Goal: Task Accomplishment & Management: Manage account settings

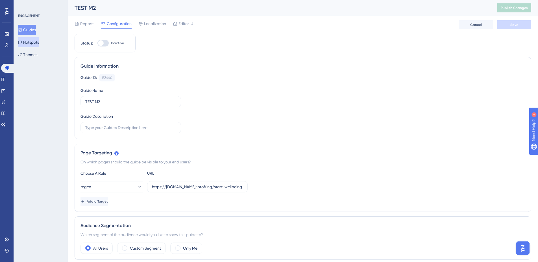
click at [26, 43] on button "Hotspots" at bounding box center [28, 42] width 21 height 10
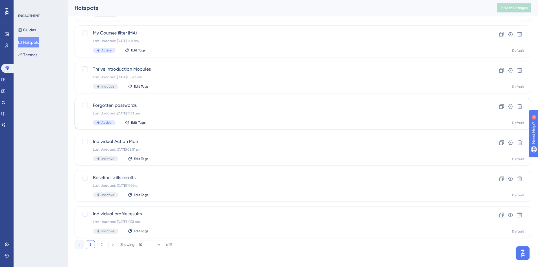
scroll to position [171, 0]
click at [99, 244] on button "2" at bounding box center [101, 244] width 9 height 9
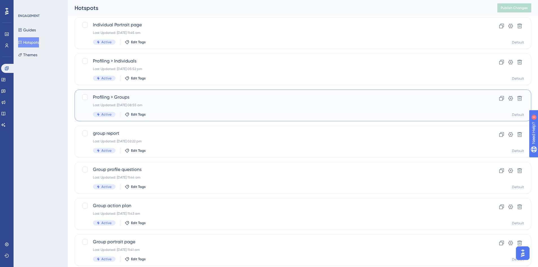
click at [111, 98] on span "Profiling > Groups" at bounding box center [280, 97] width 375 height 7
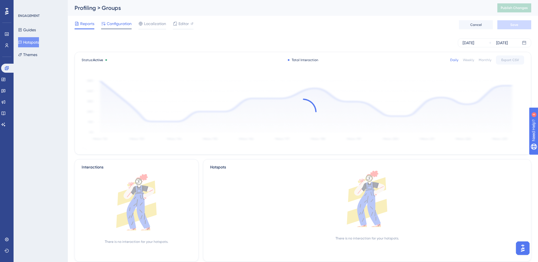
click at [123, 20] on span "Configuration" at bounding box center [119, 23] width 25 height 7
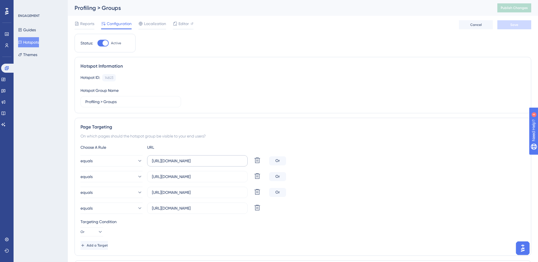
scroll to position [28, 0]
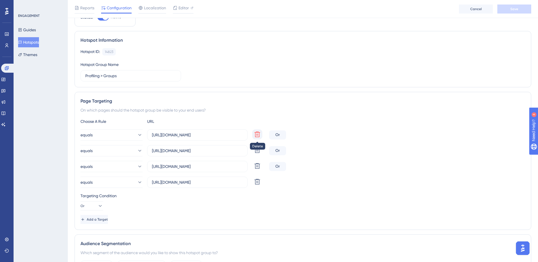
click at [257, 134] on icon at bounding box center [257, 135] width 6 height 6
type input "[URL][DOMAIN_NAME]"
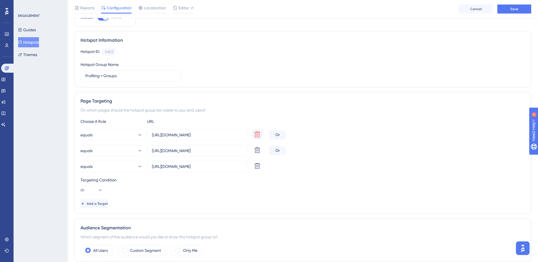
scroll to position [9, 0]
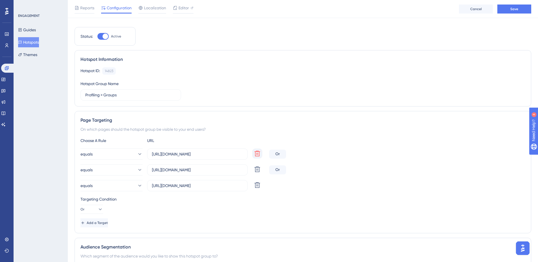
drag, startPoint x: 230, startPoint y: 152, endPoint x: 234, endPoint y: 148, distance: 5.2
click at [232, 150] on div "Choose A Rule URL equals [URL][DOMAIN_NAME] Delete Or equals [URL][DOMAIN_NAME]…" at bounding box center [302, 182] width 444 height 90
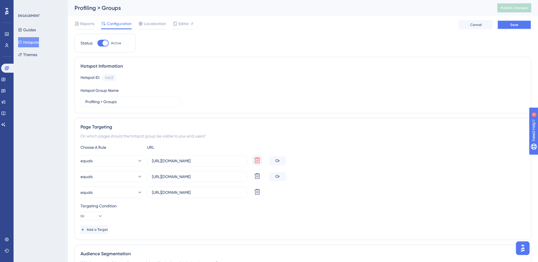
click at [515, 25] on span "Save" at bounding box center [514, 25] width 8 height 5
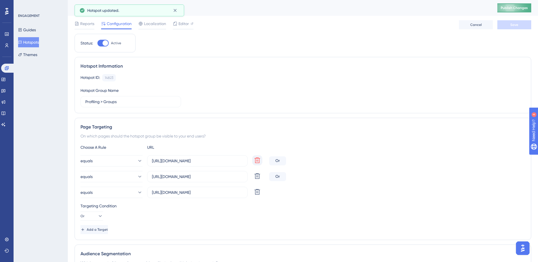
click at [518, 8] on span "Publish Changes" at bounding box center [513, 8] width 27 height 5
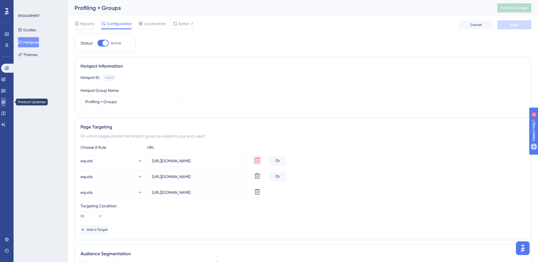
click at [5, 98] on link at bounding box center [3, 102] width 5 height 9
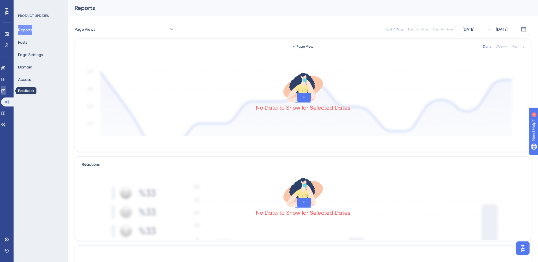
click at [6, 91] on link at bounding box center [3, 90] width 5 height 9
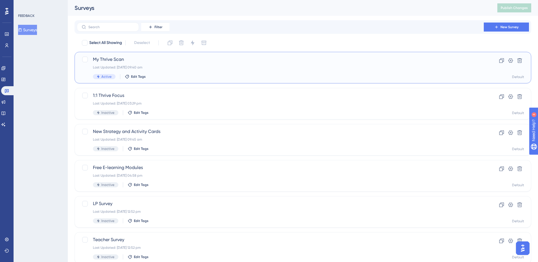
click at [128, 60] on span "My Thrive Scan" at bounding box center [280, 59] width 375 height 7
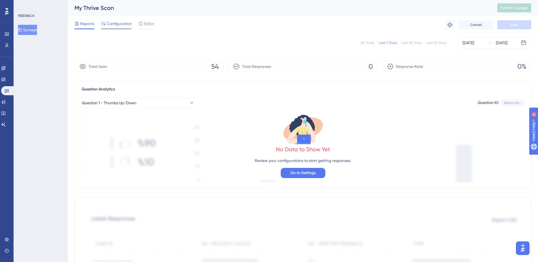
click at [117, 25] on span "Configuration" at bounding box center [119, 23] width 25 height 7
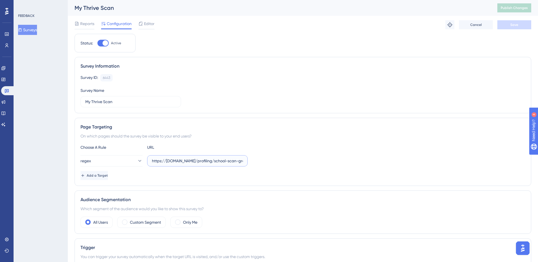
click at [226, 160] on input "https://[DOMAIN_NAME]/profiling/school-scan-groups/\d+/summary/\d+/" at bounding box center [197, 161] width 91 height 6
drag, startPoint x: 208, startPoint y: 161, endPoint x: 264, endPoint y: 165, distance: 55.8
click at [264, 165] on div "regex https://[DOMAIN_NAME]/profiling/school-scan-groups/\d+/summary/\d+/" at bounding box center [302, 161] width 444 height 11
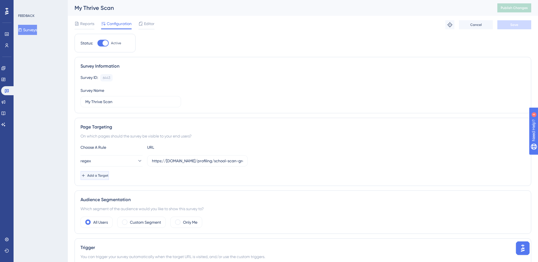
click at [108, 177] on span "Add a Target" at bounding box center [97, 176] width 21 height 5
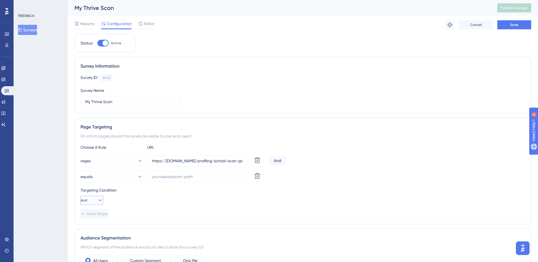
click at [97, 199] on icon at bounding box center [100, 201] width 6 height 6
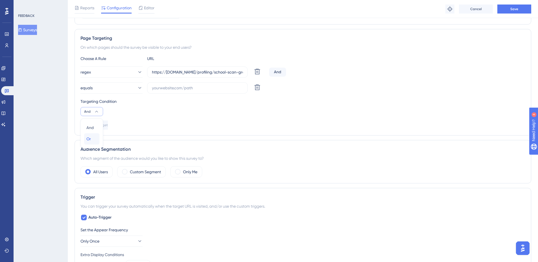
click at [95, 138] on div "Or Or" at bounding box center [91, 138] width 11 height 11
drag, startPoint x: 121, startPoint y: 86, endPoint x: 116, endPoint y: 93, distance: 8.3
click at [120, 87] on button "equals" at bounding box center [111, 87] width 62 height 11
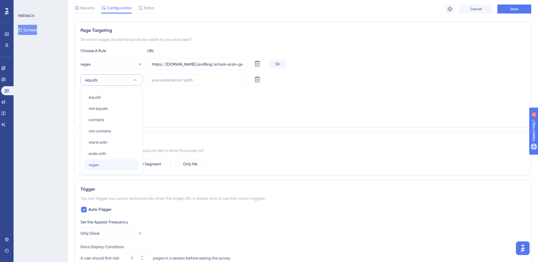
click at [103, 163] on div "regex regex" at bounding box center [112, 164] width 46 height 11
click at [168, 80] on input "text" at bounding box center [197, 80] width 91 height 6
paste input "[URL][DOMAIN_NAME]"
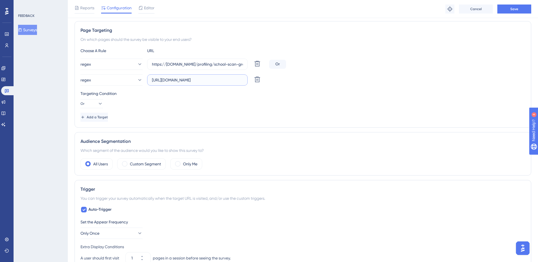
scroll to position [0, 66]
drag, startPoint x: 206, startPoint y: 81, endPoint x: 195, endPoint y: 79, distance: 11.7
click at [195, 79] on input "[URL][DOMAIN_NAME]" at bounding box center [197, 80] width 91 height 6
drag, startPoint x: 232, startPoint y: 81, endPoint x: 242, endPoint y: 81, distance: 10.2
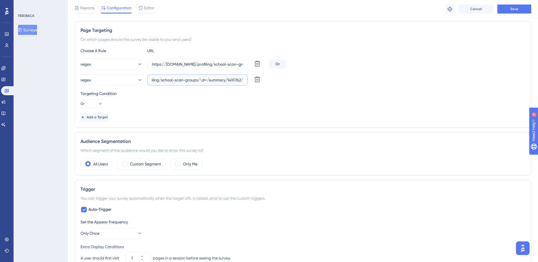
click at [242, 81] on input "https://[DOMAIN_NAME]/profiling/school-scan-groups/\d+/summary/1410762/" at bounding box center [197, 80] width 91 height 6
click at [242, 80] on input "https://[DOMAIN_NAME]/profiling/school-scan-groups/\d+/summary/1410762/" at bounding box center [197, 80] width 91 height 6
click at [241, 80] on input "https://[DOMAIN_NAME]/profiling/school-scan-groups/\d+/summary/1410762/" at bounding box center [197, 80] width 91 height 6
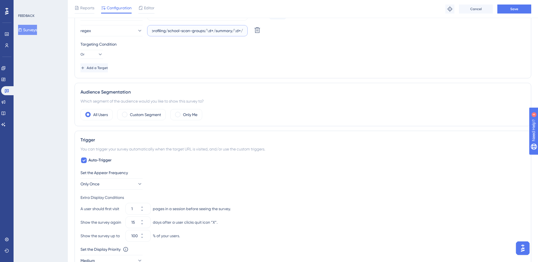
scroll to position [0, 0]
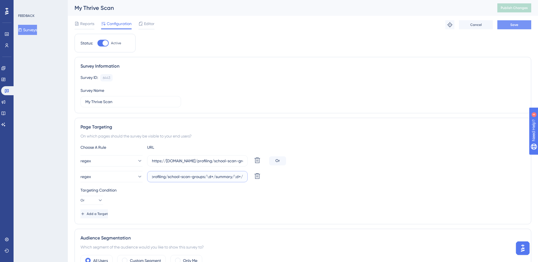
type input "https://[DOMAIN_NAME]/profiling/school-scan-groups/\d+/summary/\d+/"
click at [511, 25] on span "Save" at bounding box center [514, 25] width 8 height 5
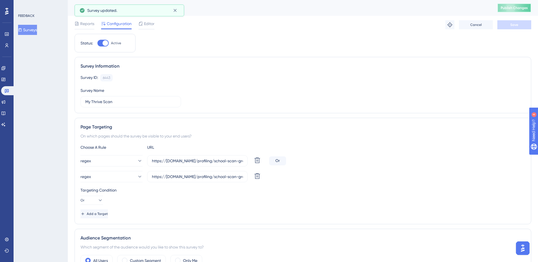
click at [525, 5] on button "Publish Changes" at bounding box center [514, 7] width 34 height 9
